Goal: Information Seeking & Learning: Learn about a topic

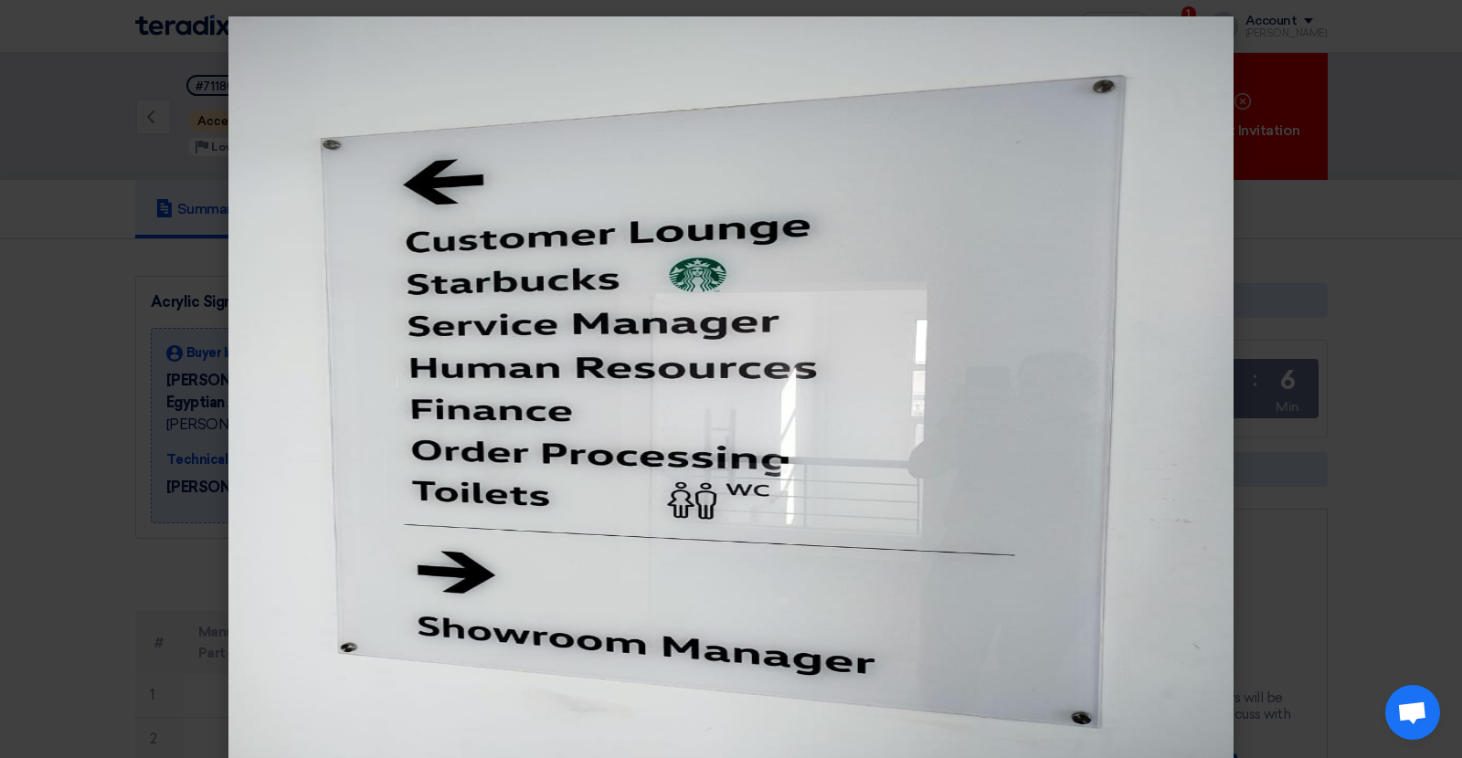
scroll to position [385, 0]
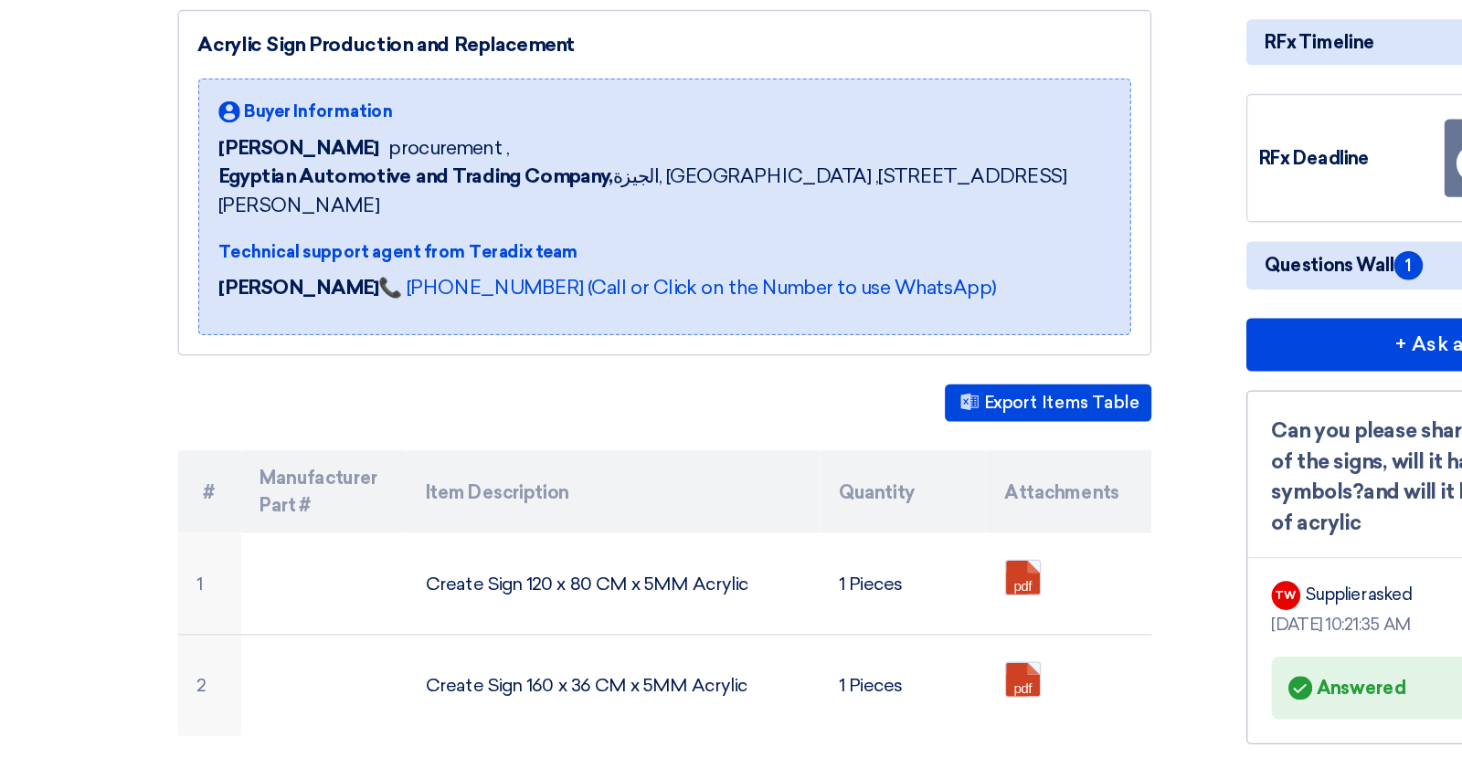
scroll to position [195, 0]
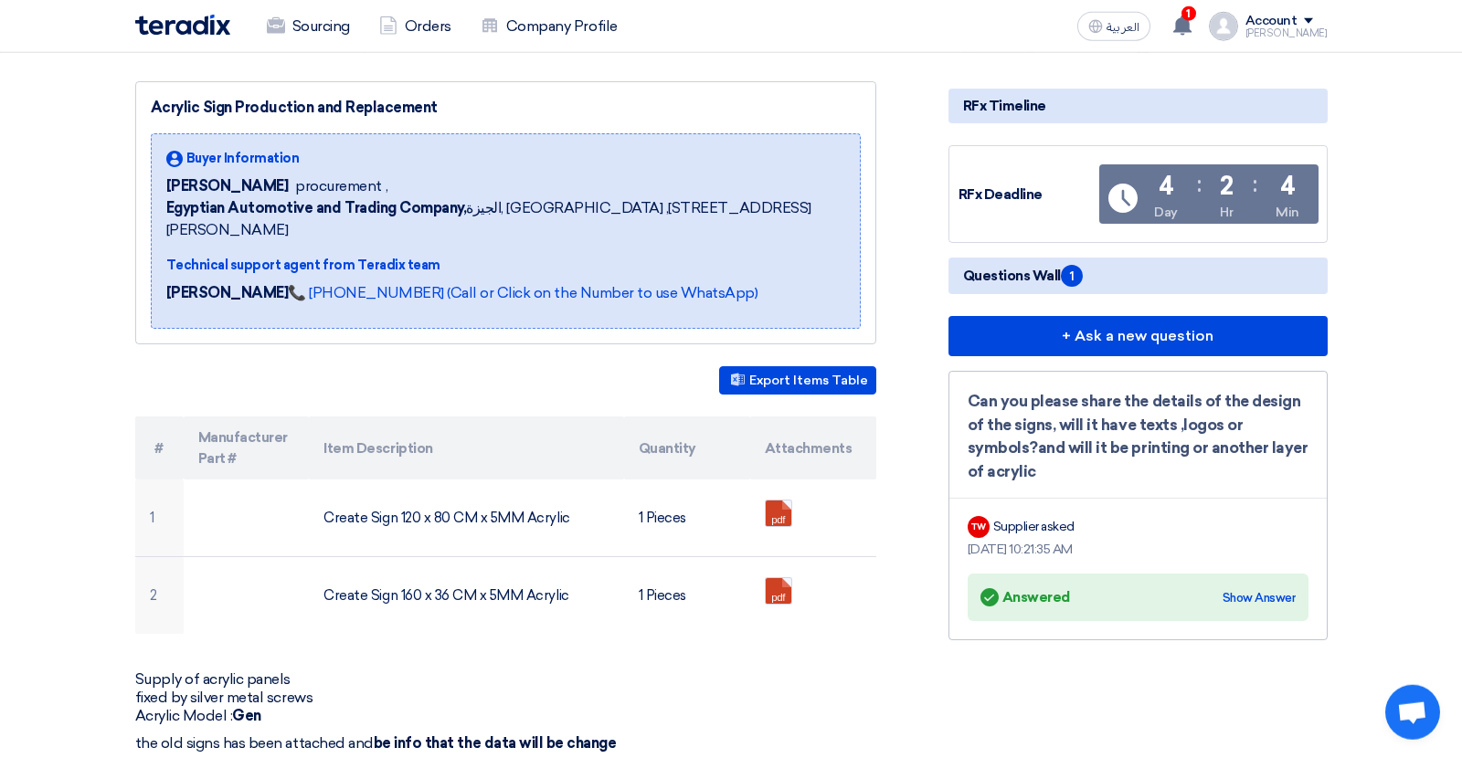
click at [998, 281] on span "Questions Wall 1" at bounding box center [1023, 276] width 120 height 22
click at [1017, 274] on span "Questions Wall 1" at bounding box center [1023, 276] width 120 height 22
click at [1046, 273] on span "Questions Wall 1" at bounding box center [1023, 276] width 120 height 22
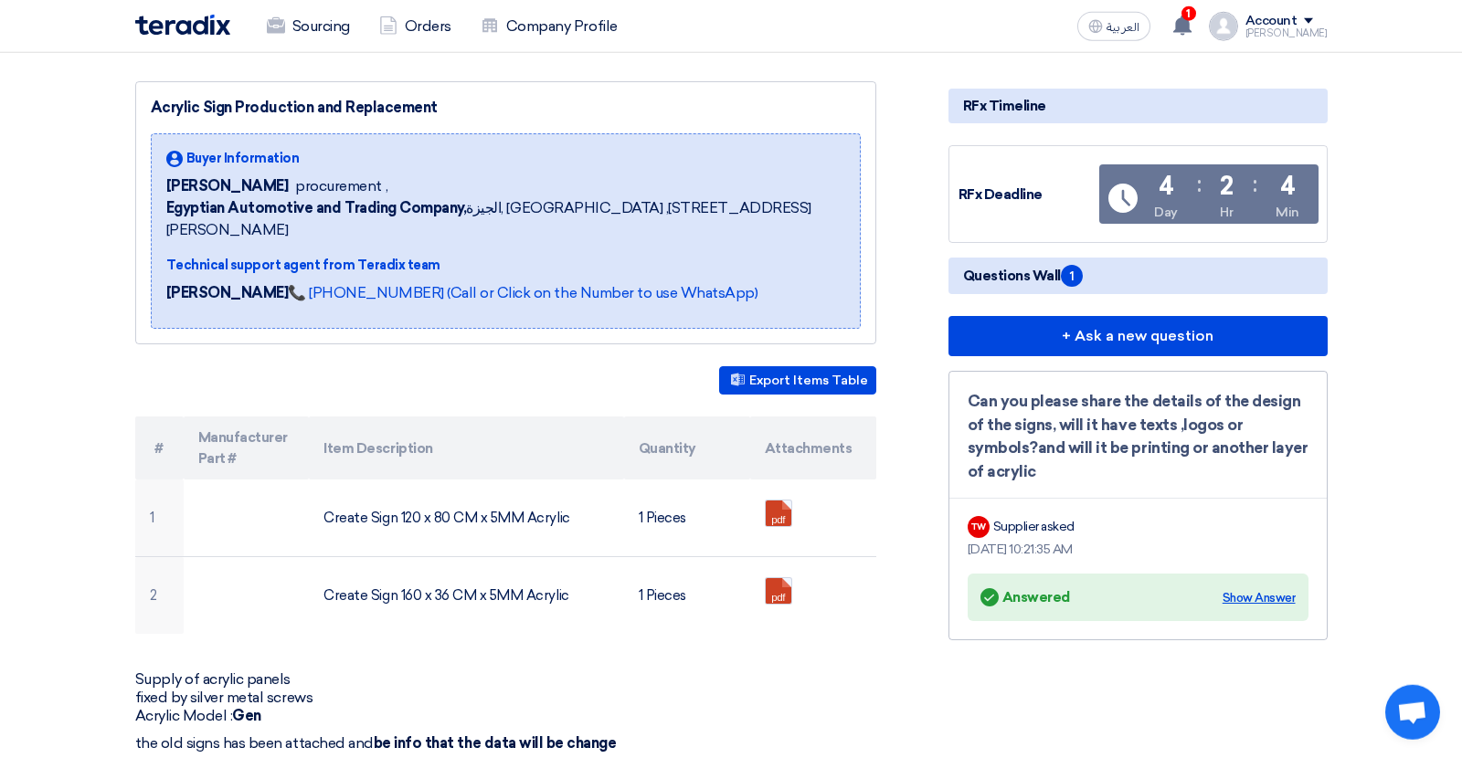
click at [1248, 589] on div "Show Answer" at bounding box center [1258, 598] width 73 height 18
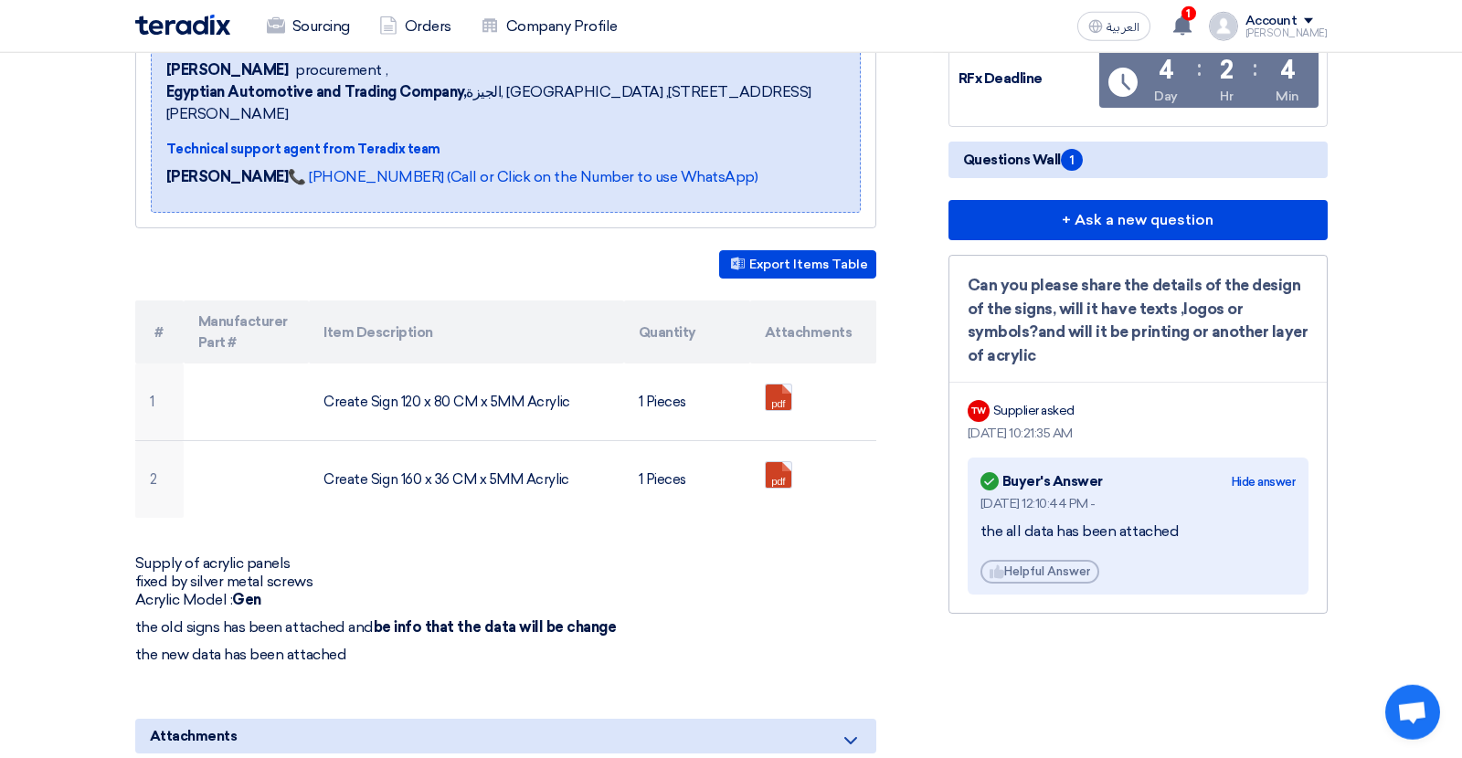
scroll to position [309, 0]
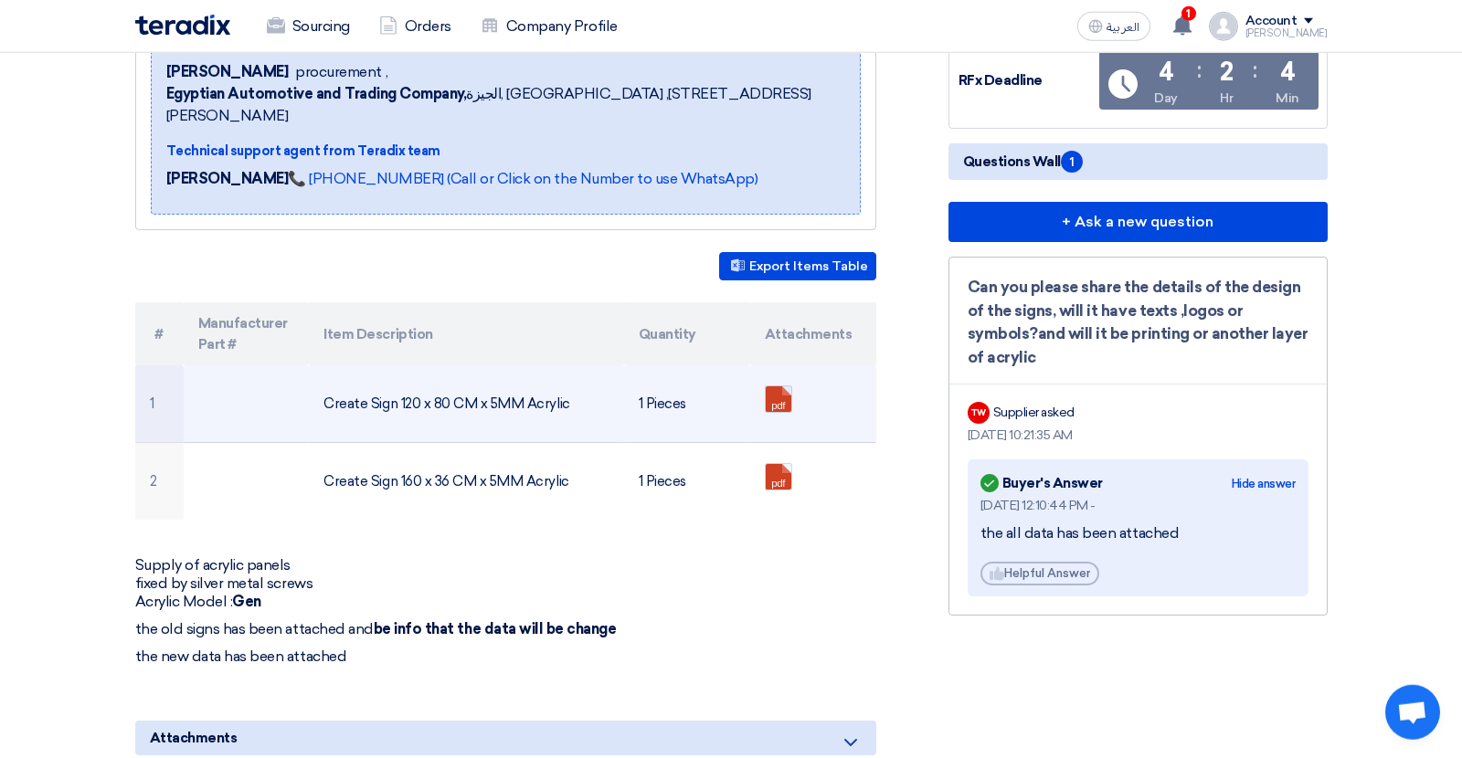
click at [773, 386] on link at bounding box center [838, 441] width 146 height 110
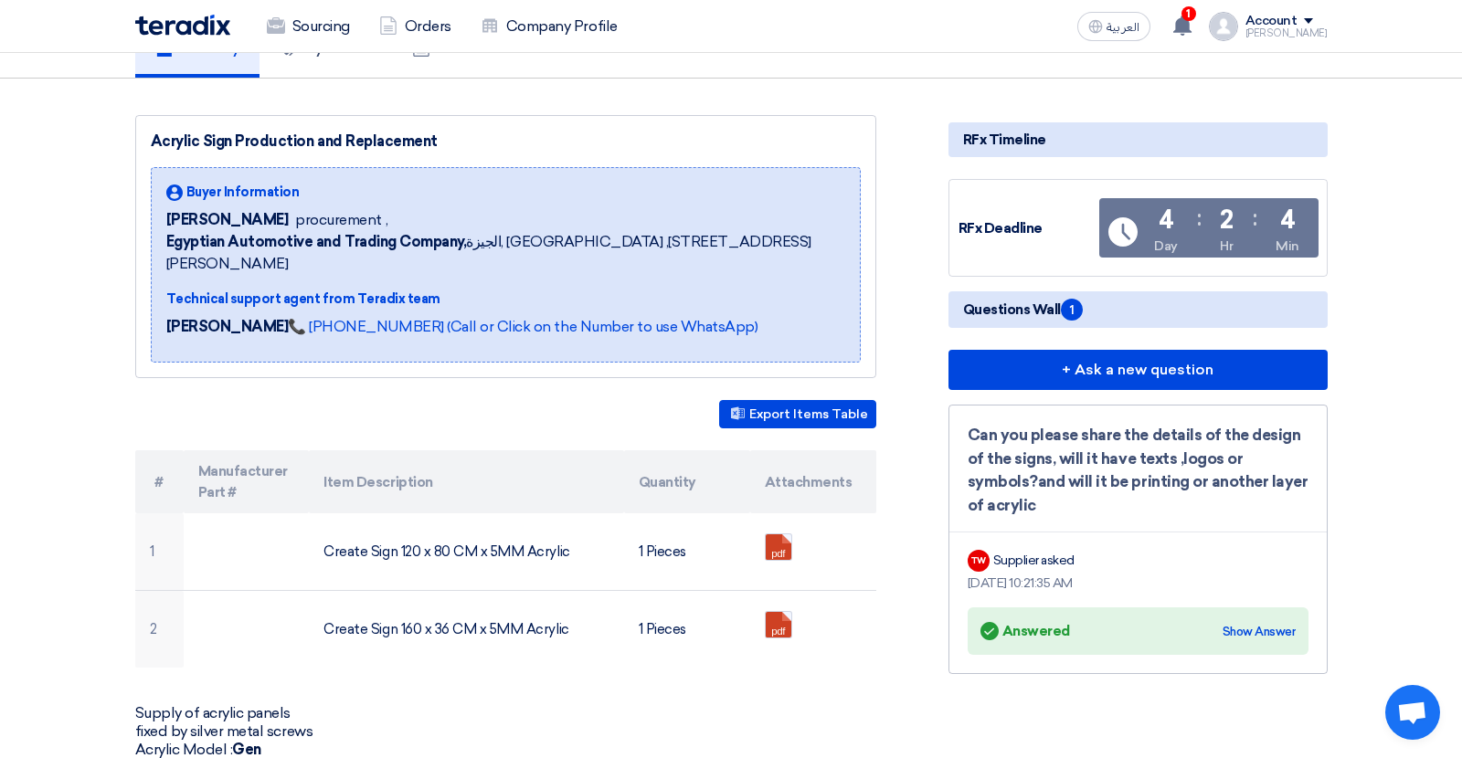
scroll to position [288, 0]
